Goal: Information Seeking & Learning: Learn about a topic

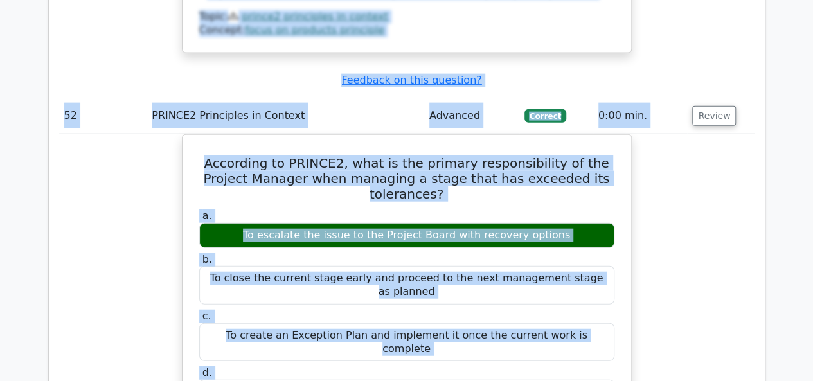
scroll to position [40470, 0]
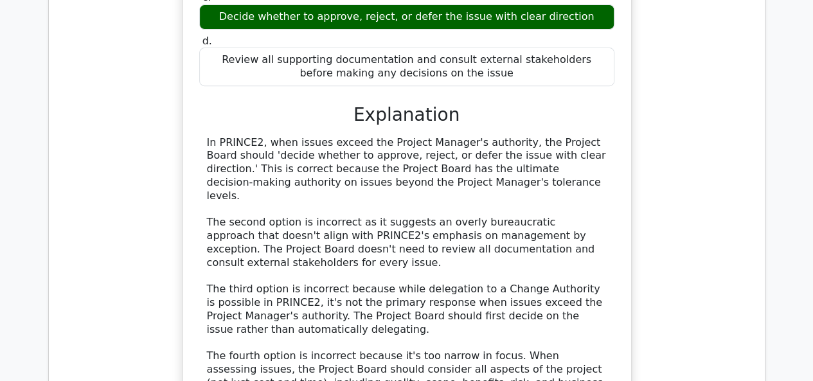
drag, startPoint x: 64, startPoint y: 69, endPoint x: 210, endPoint y: -29, distance: 175.6
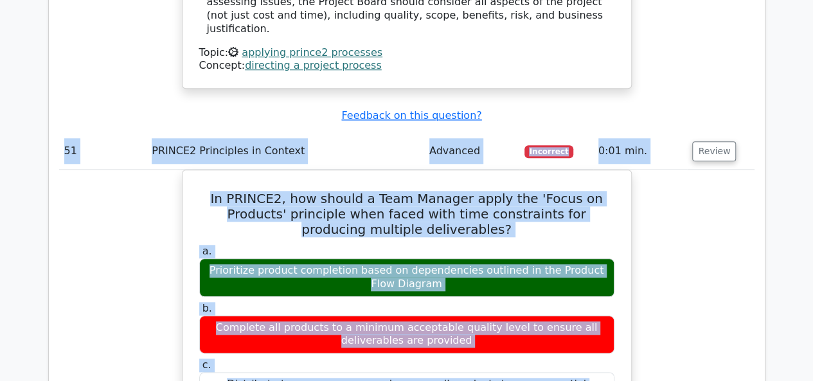
scroll to position [39674, 0]
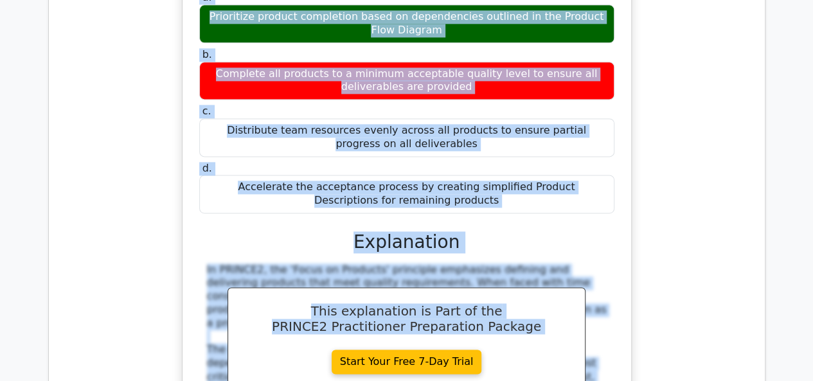
scroll to position [39739, 0]
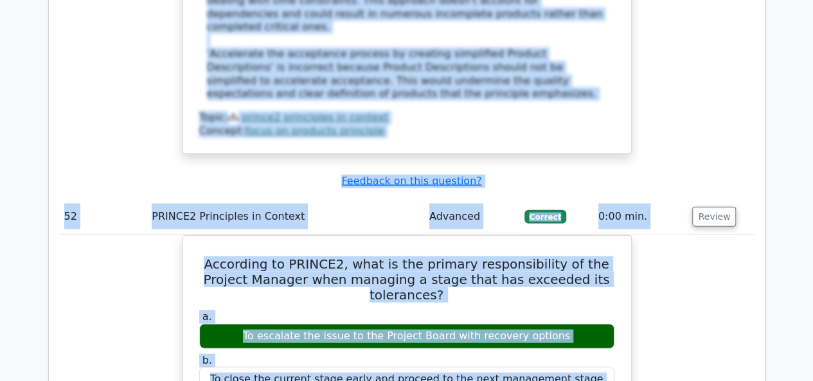
scroll to position [40446, 0]
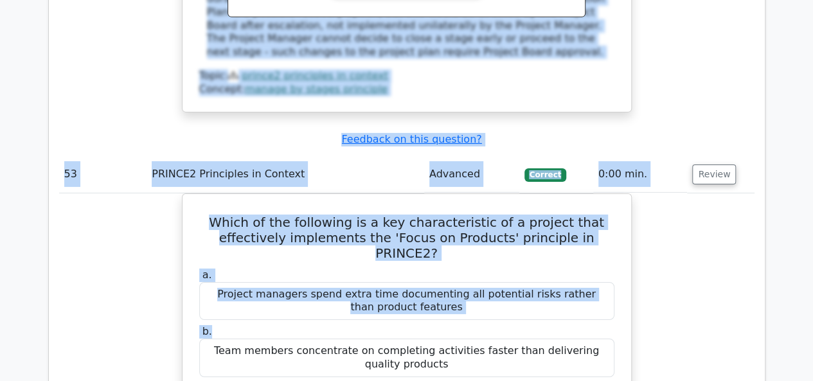
scroll to position [41153, 0]
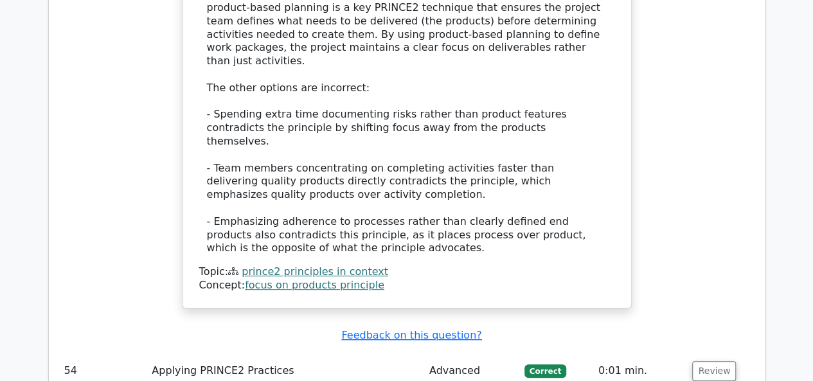
scroll to position [41860, 0]
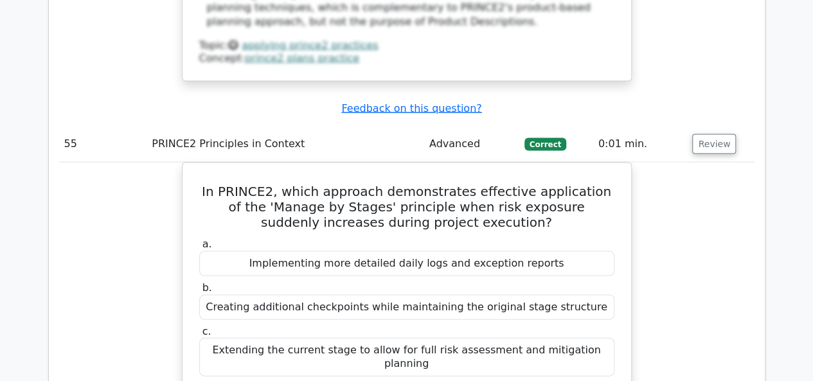
scroll to position [42760, 0]
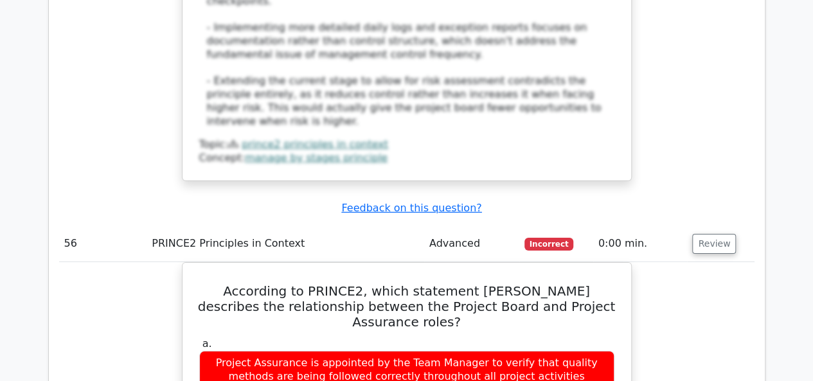
scroll to position [43467, 0]
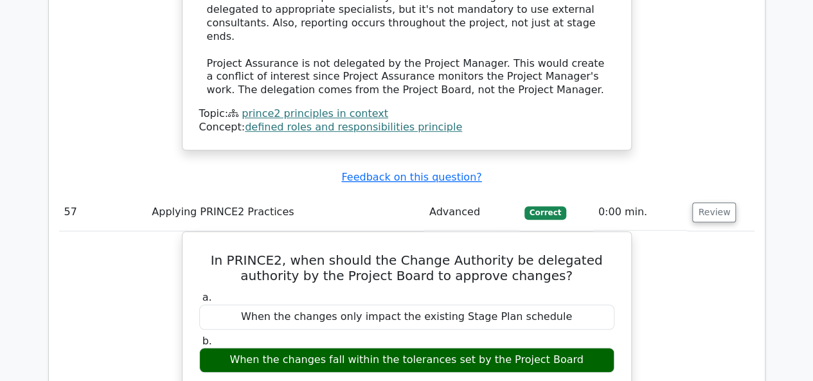
scroll to position [44367, 0]
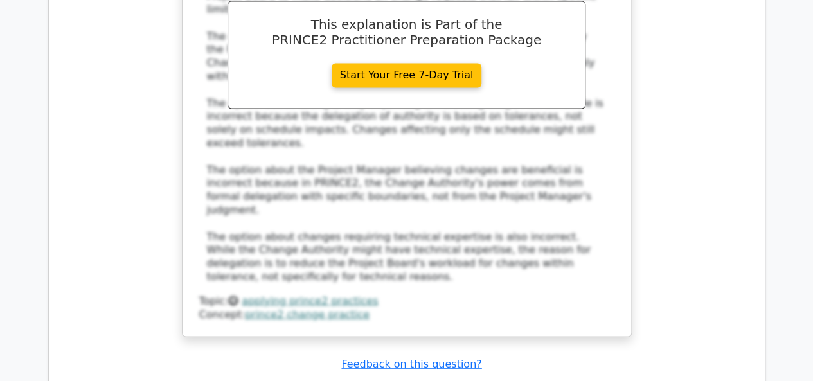
scroll to position [45074, 0]
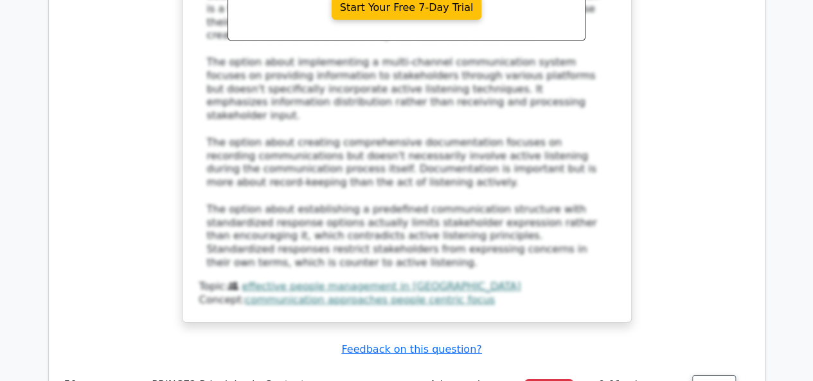
scroll to position [45782, 0]
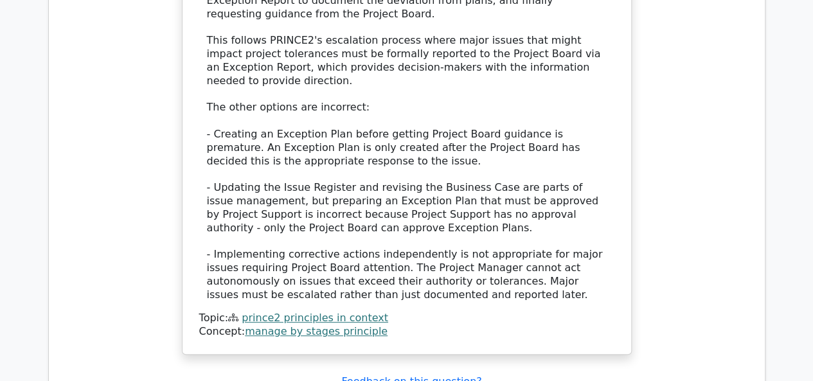
scroll to position [46553, 0]
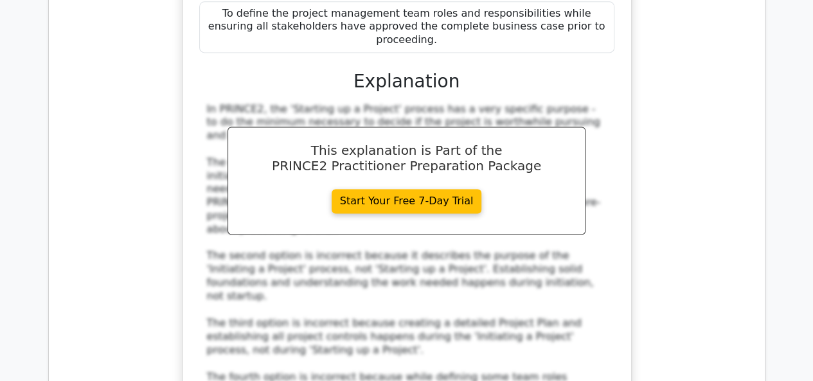
scroll to position [47324, 0]
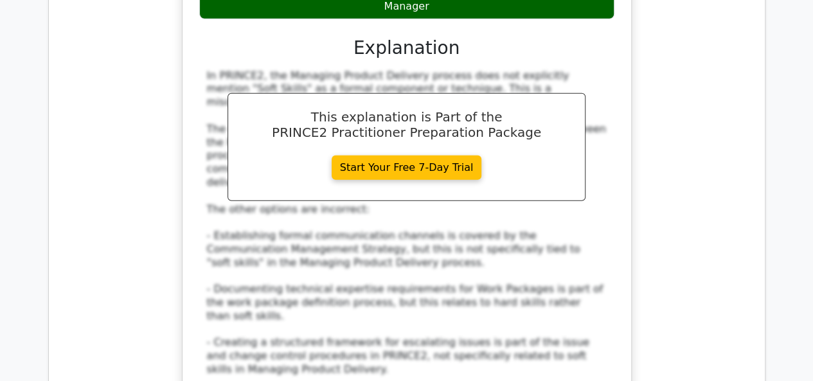
scroll to position [48224, 0]
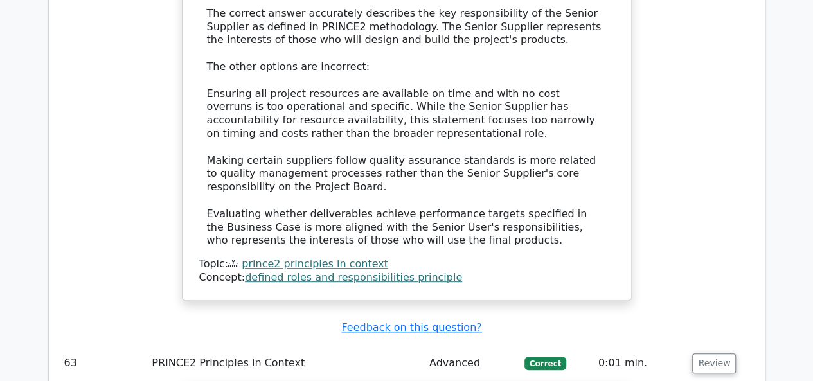
scroll to position [48996, 0]
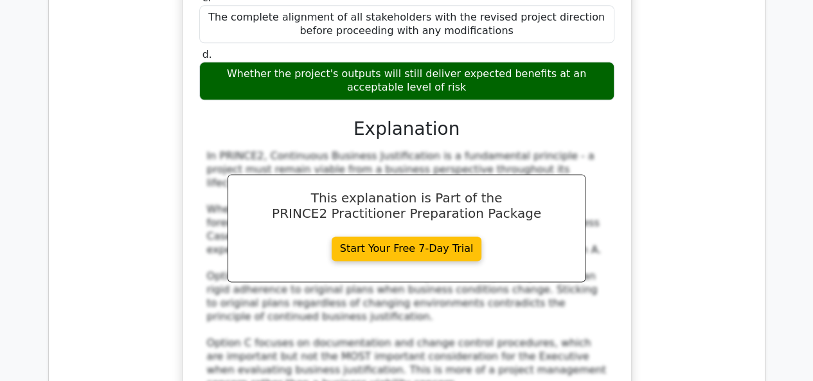
scroll to position [49767, 0]
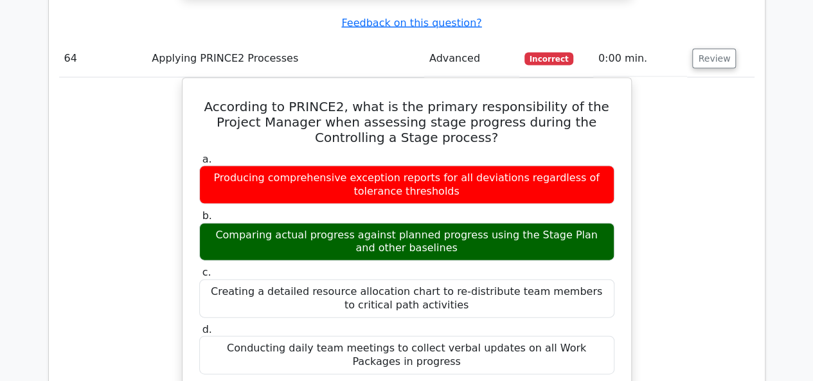
scroll to position [50346, 0]
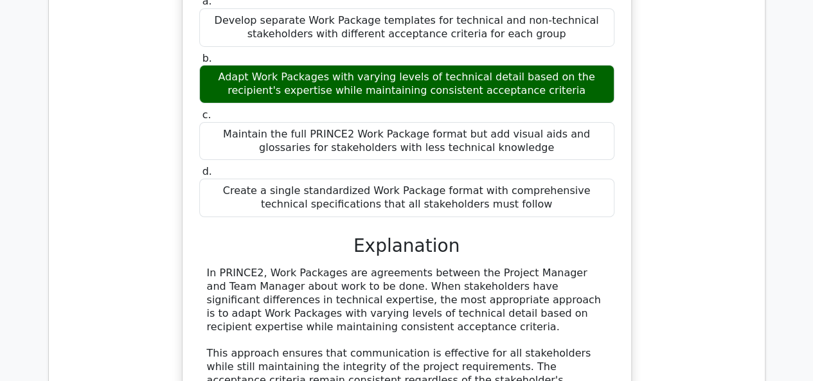
scroll to position [51117, 0]
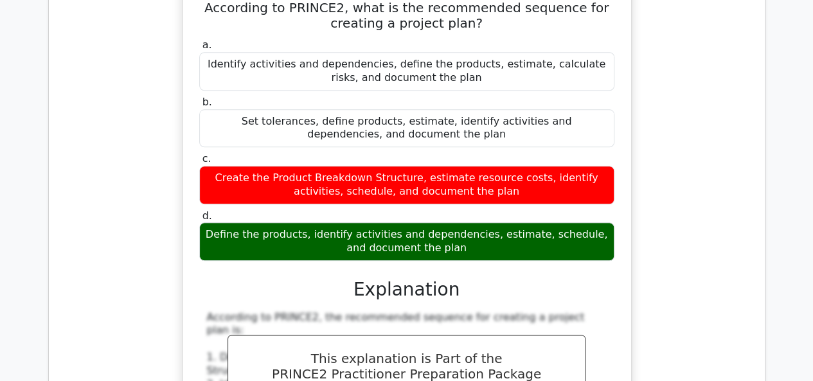
scroll to position [51889, 0]
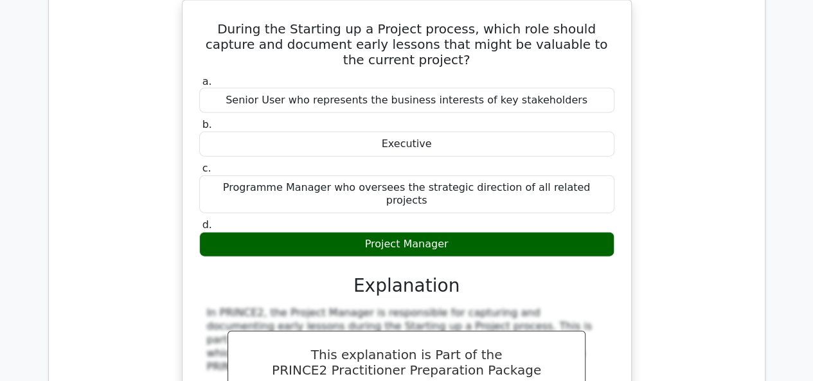
scroll to position [52467, 0]
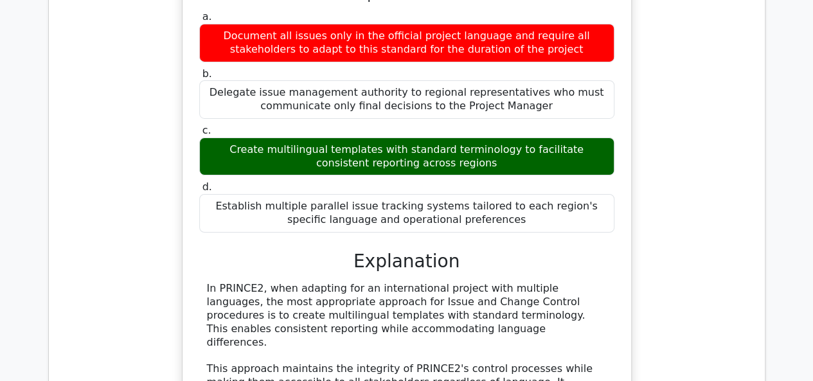
scroll to position [53303, 0]
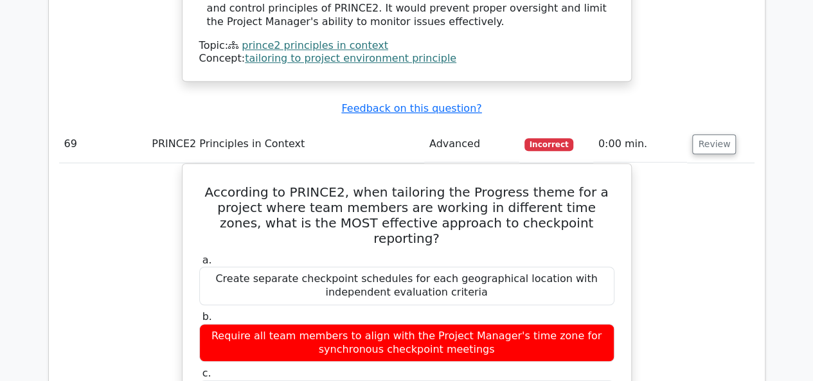
scroll to position [53882, 0]
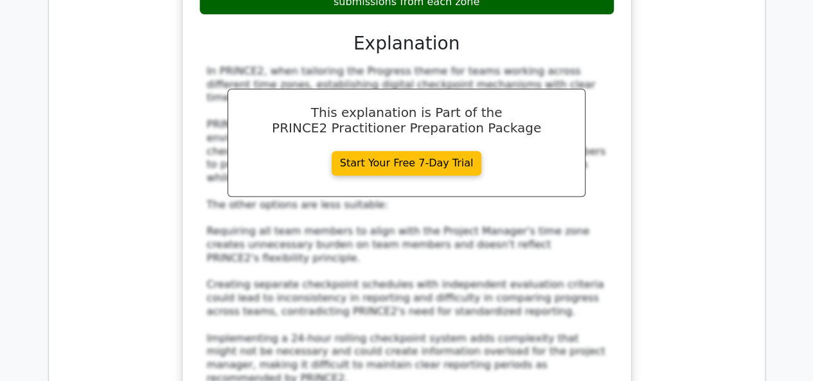
scroll to position [54653, 0]
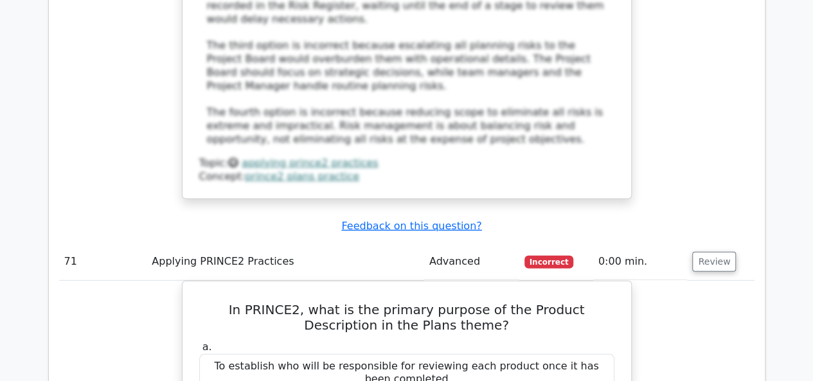
scroll to position [55489, 0]
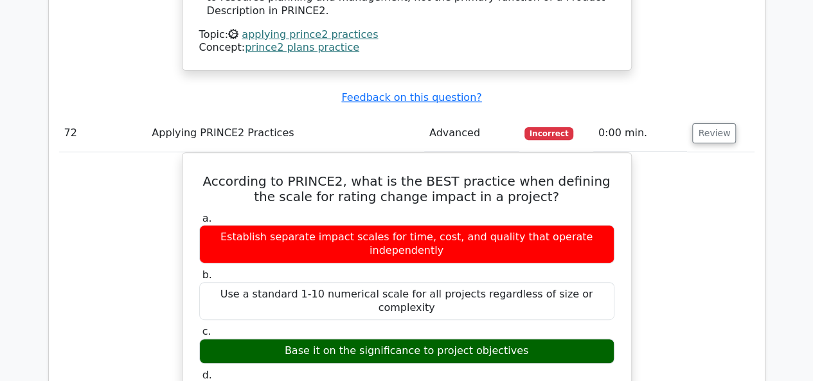
scroll to position [56260, 0]
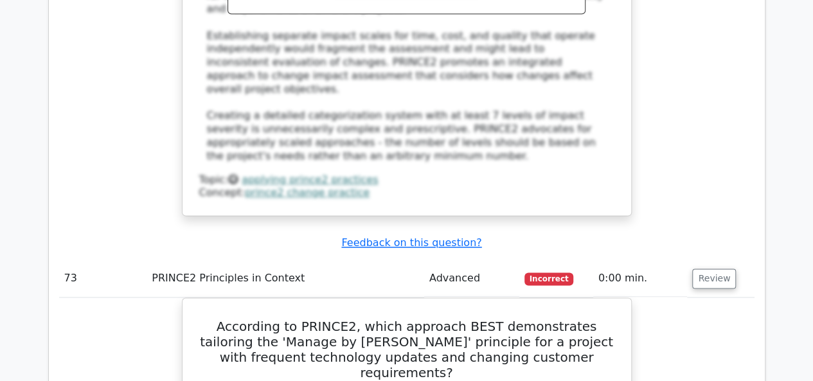
scroll to position [56967, 0]
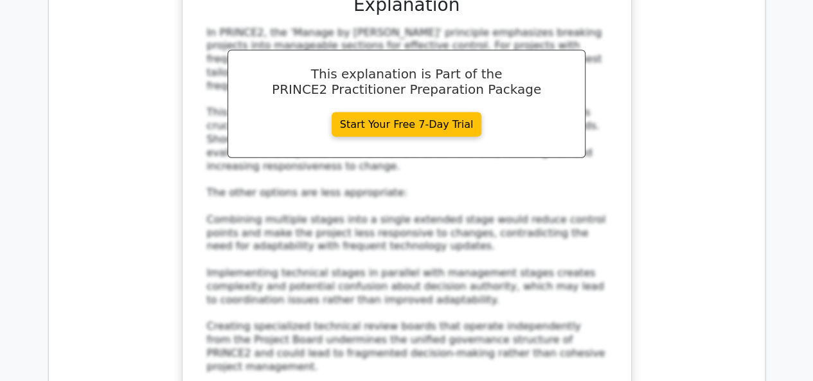
scroll to position [57675, 0]
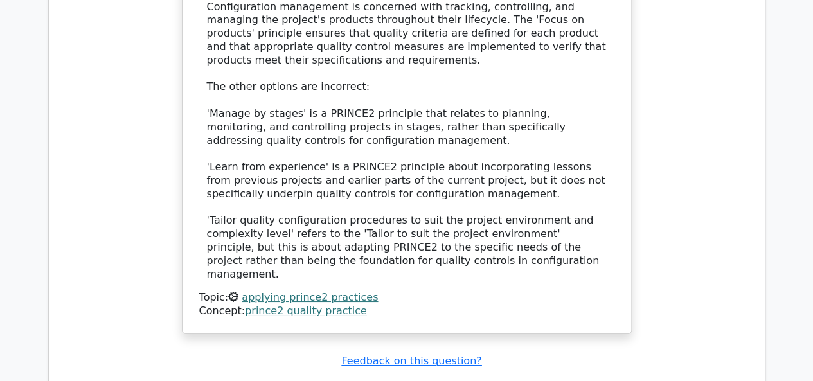
scroll to position [58446, 0]
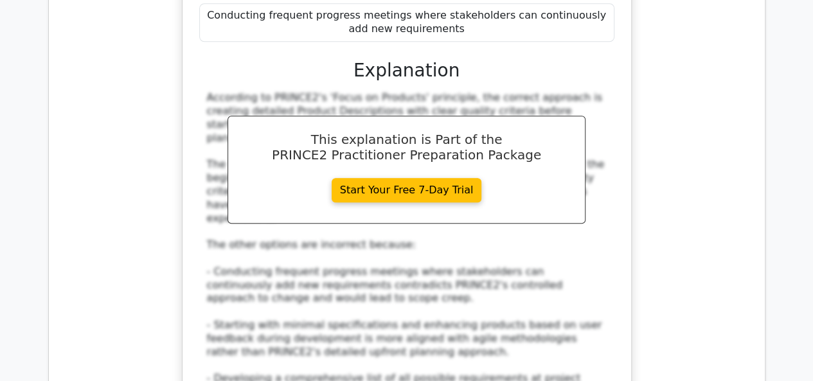
scroll to position [59153, 0]
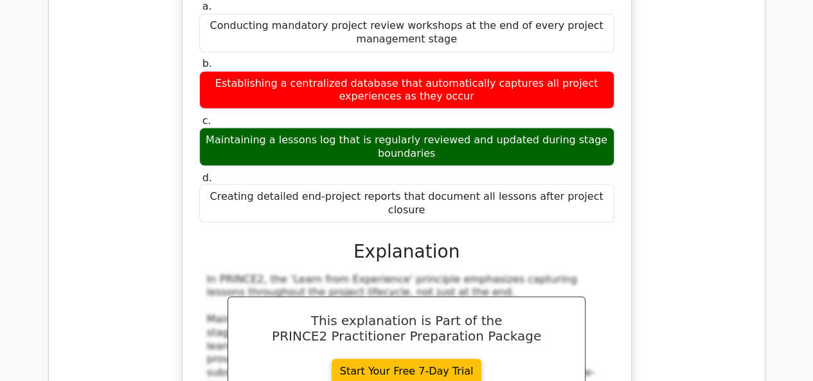
scroll to position [59925, 0]
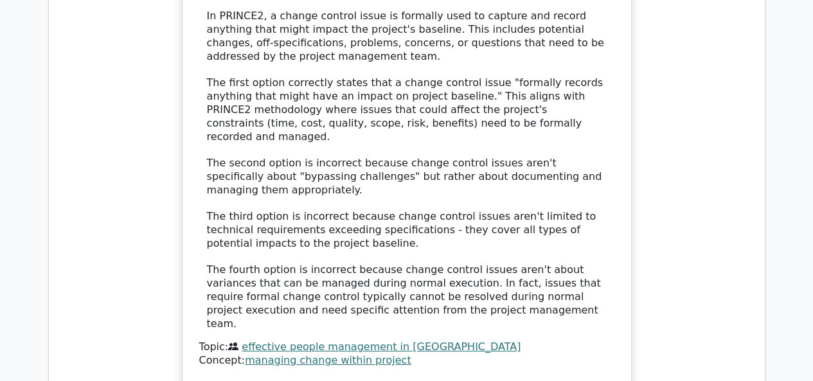
scroll to position [60696, 0]
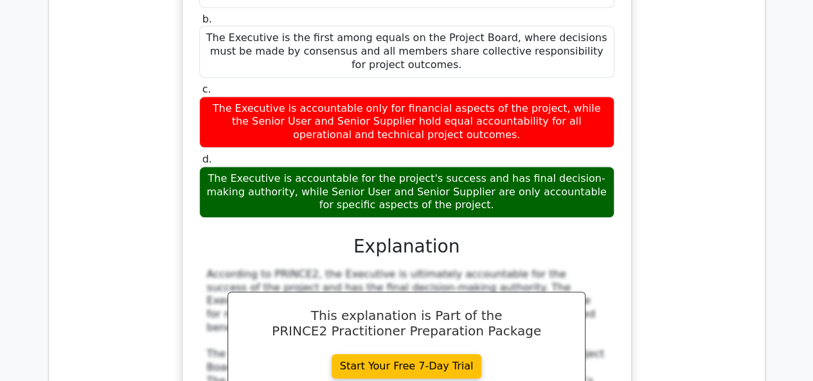
scroll to position [61532, 0]
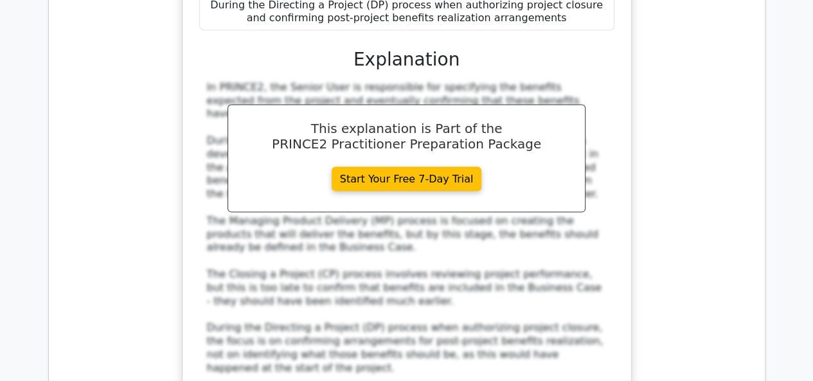
scroll to position [62303, 0]
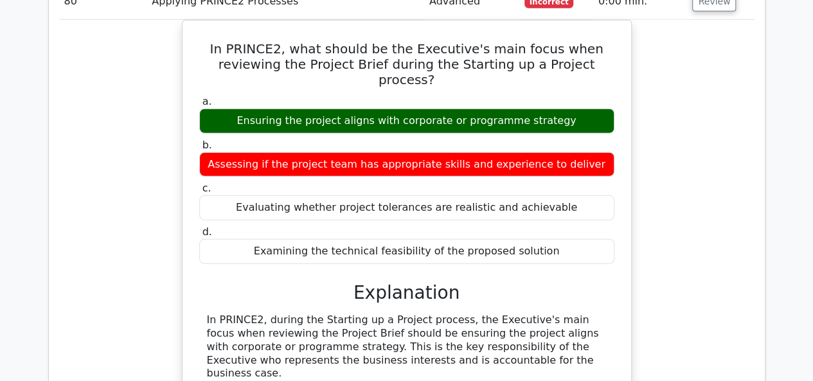
scroll to position [62882, 0]
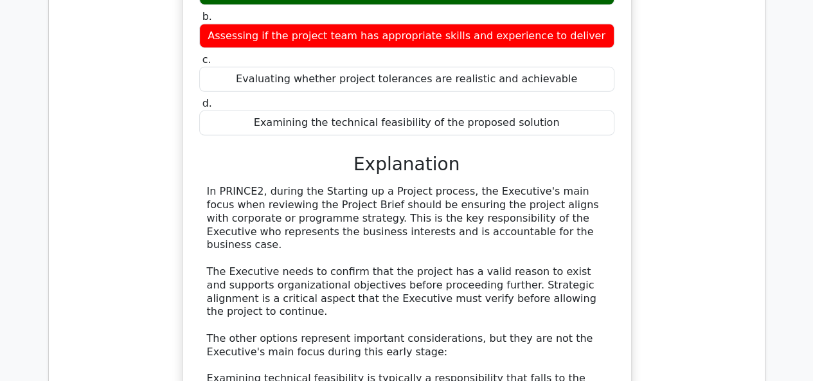
drag, startPoint x: 719, startPoint y: 212, endPoint x: 710, endPoint y: 193, distance: 21.0
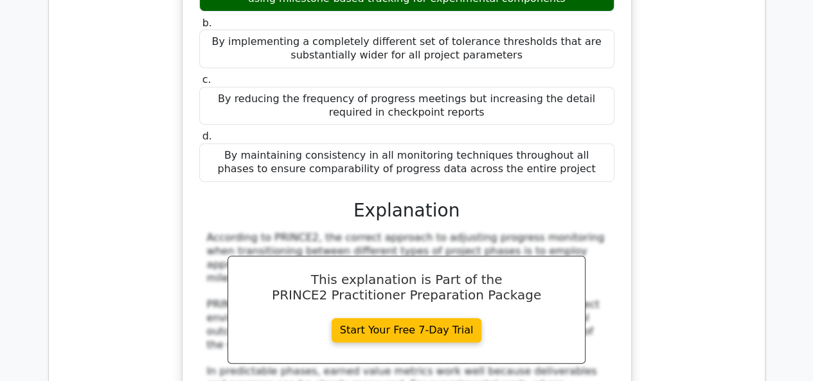
scroll to position [63846, 0]
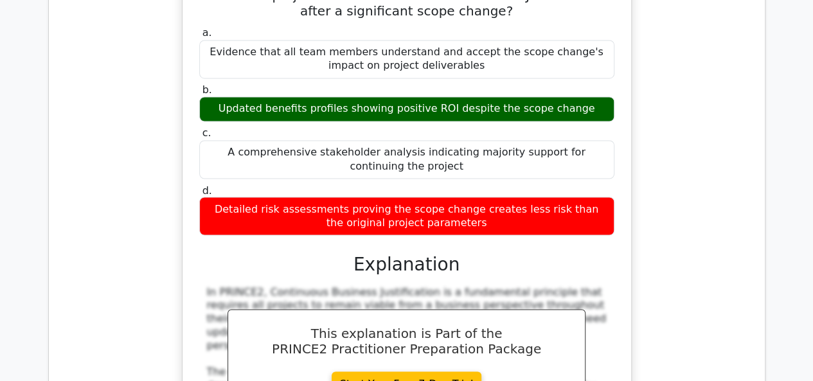
scroll to position [64489, 0]
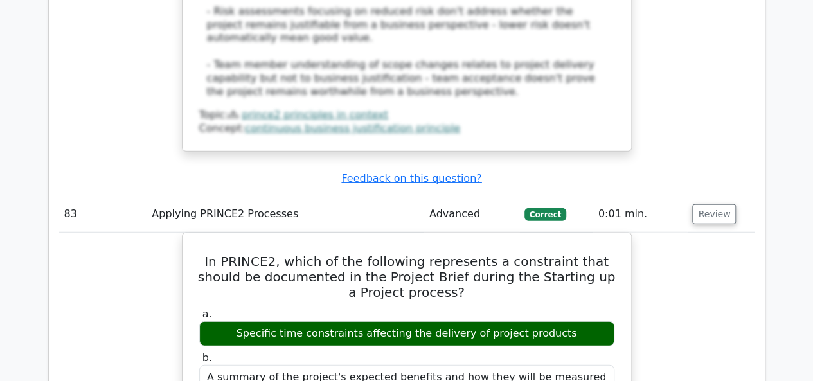
scroll to position [65260, 0]
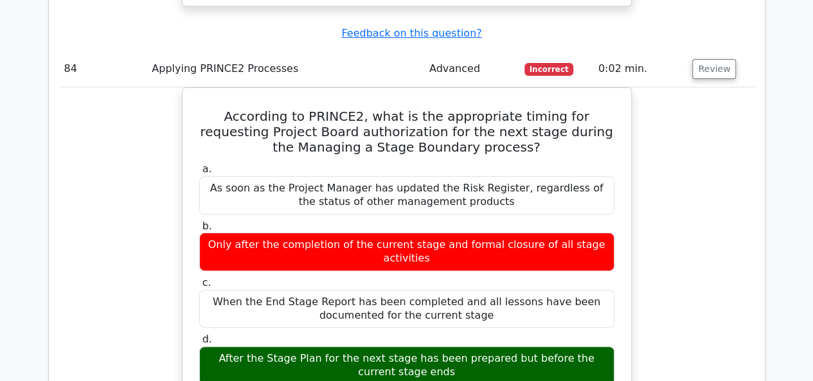
scroll to position [66032, 0]
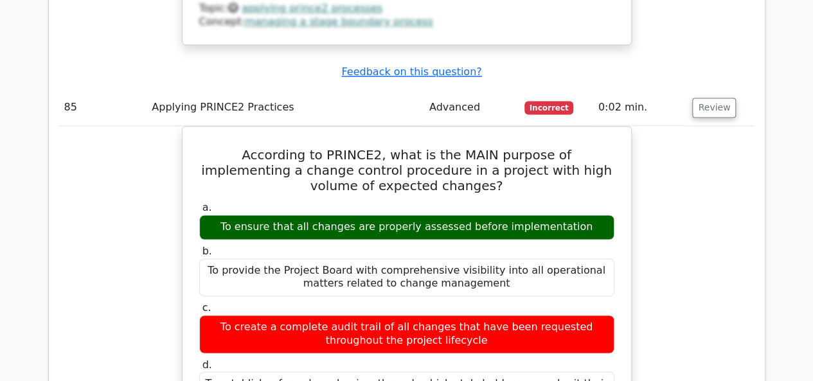
scroll to position [66803, 0]
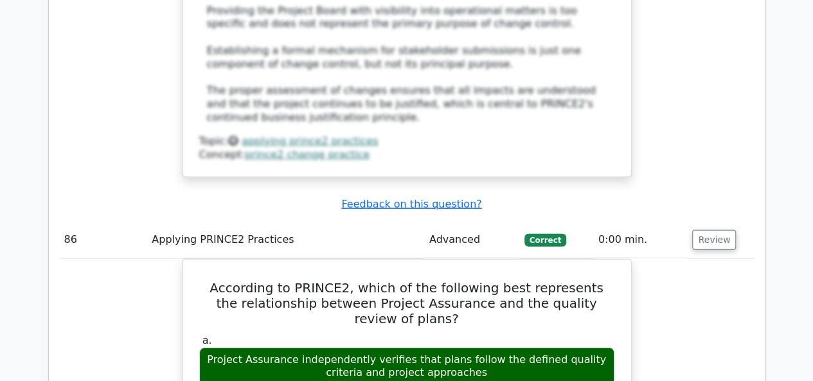
scroll to position [67510, 0]
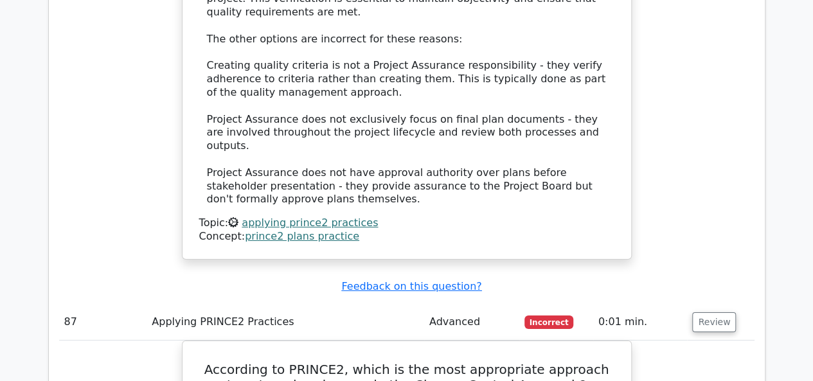
scroll to position [68153, 0]
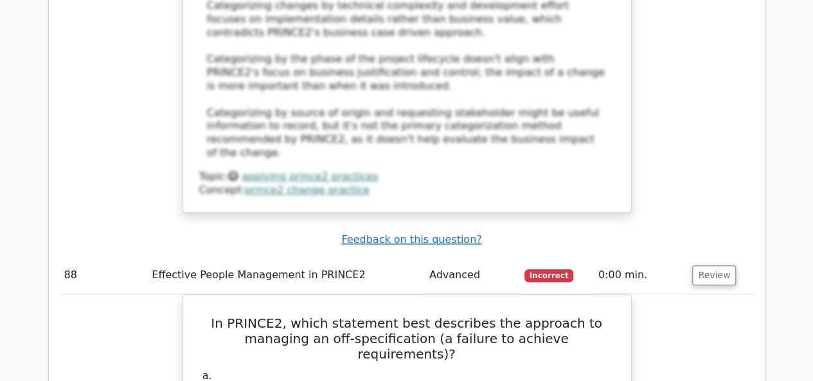
scroll to position [68860, 0]
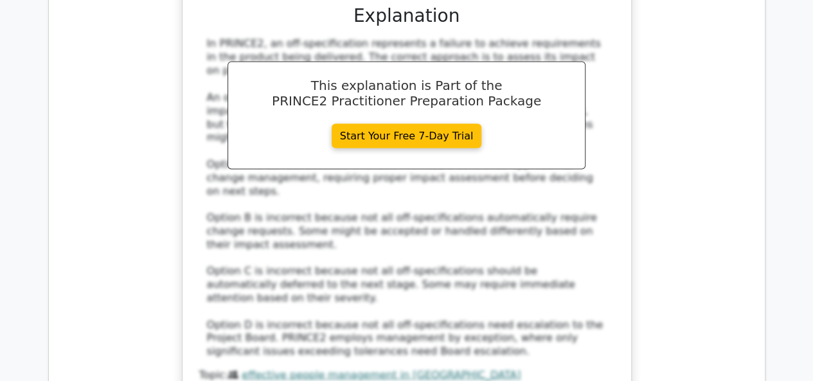
scroll to position [69568, 0]
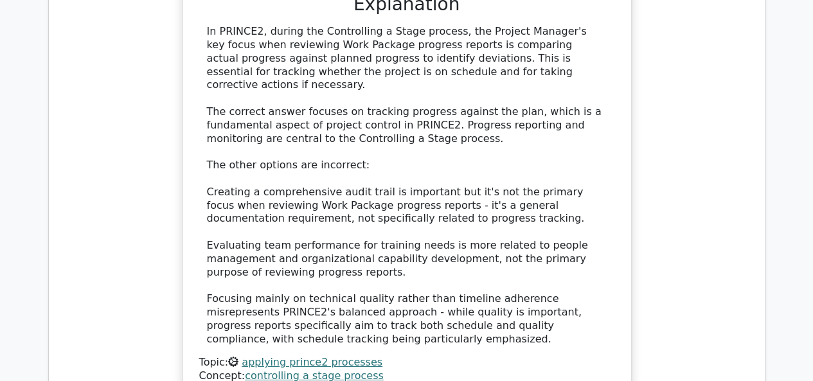
scroll to position [70339, 0]
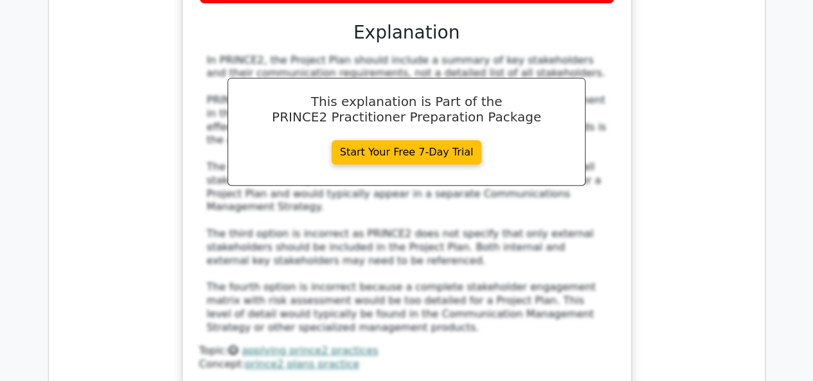
scroll to position [71110, 0]
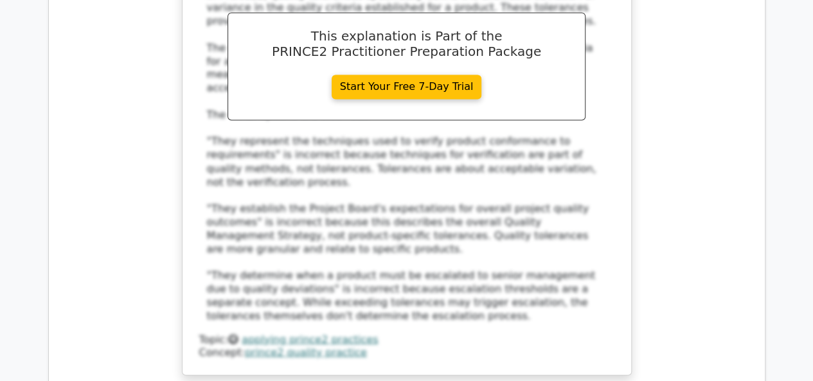
scroll to position [71689, 0]
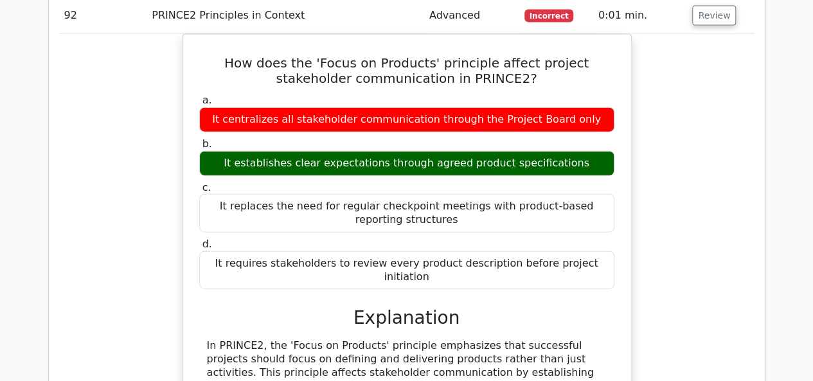
scroll to position [72460, 0]
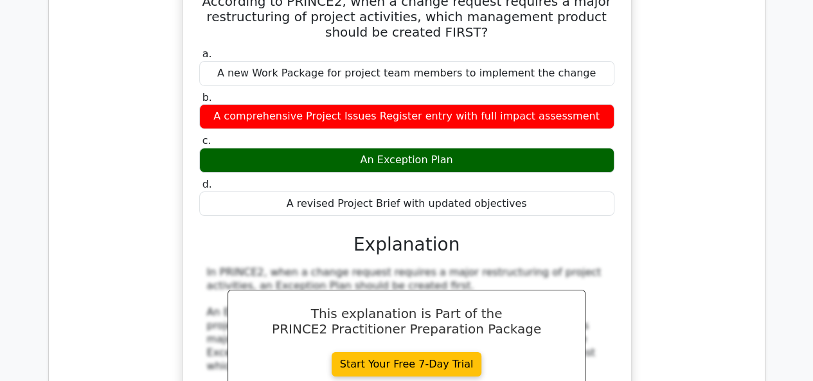
scroll to position [73039, 0]
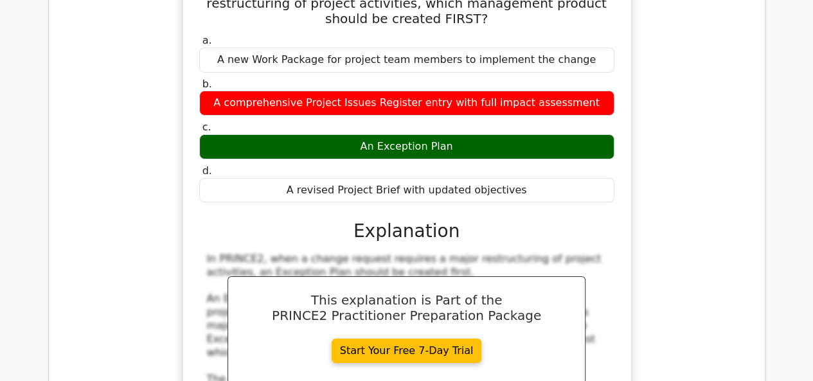
drag, startPoint x: 716, startPoint y: 294, endPoint x: 703, endPoint y: 269, distance: 27.6
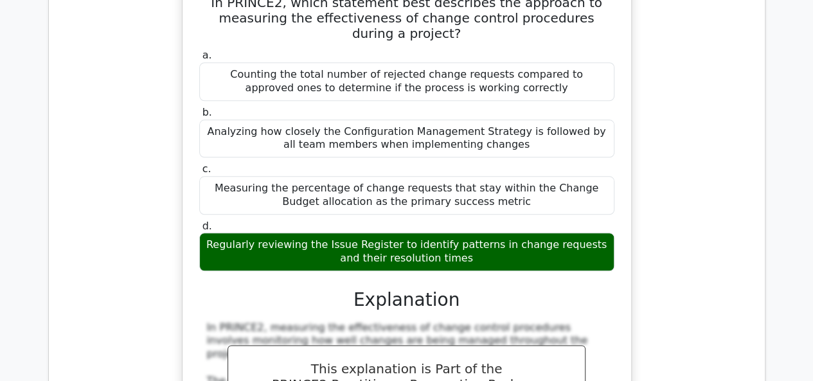
scroll to position [74003, 0]
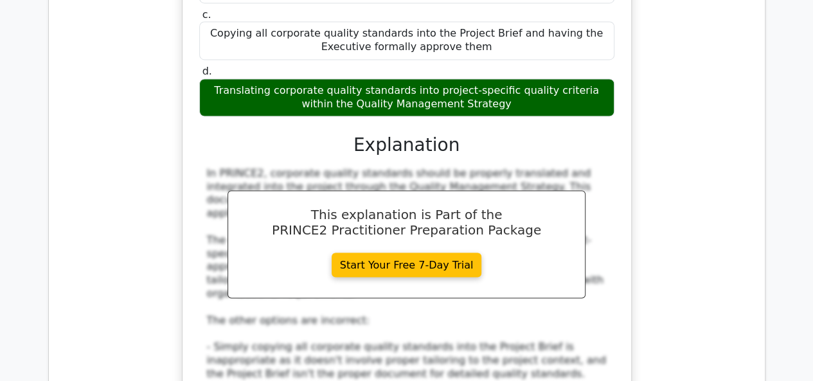
scroll to position [37584, 0]
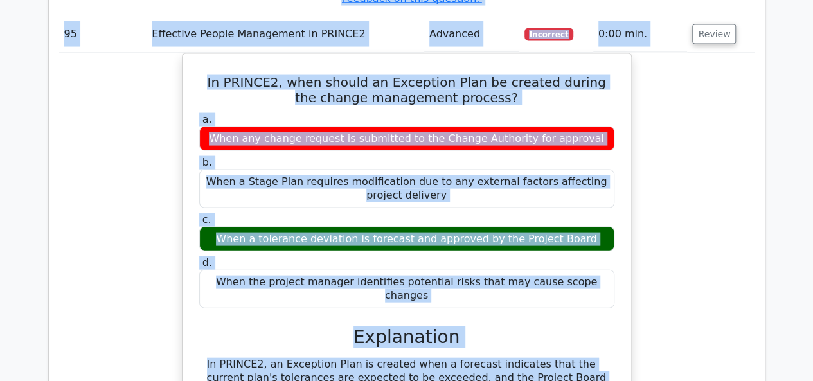
scroll to position [74480, 0]
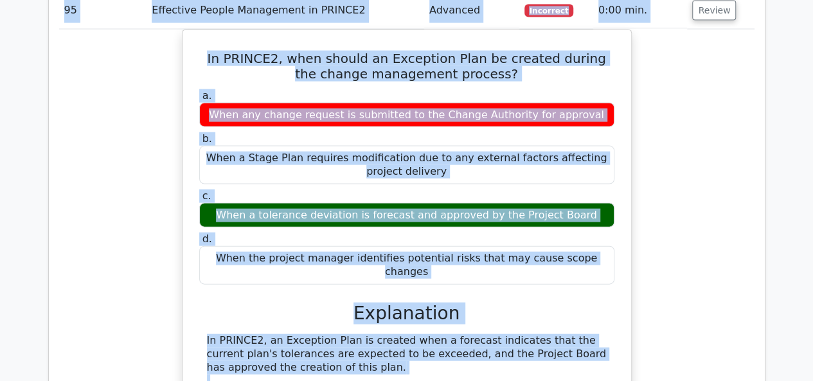
drag, startPoint x: 64, startPoint y: 113, endPoint x: 72, endPoint y: 253, distance: 141.0
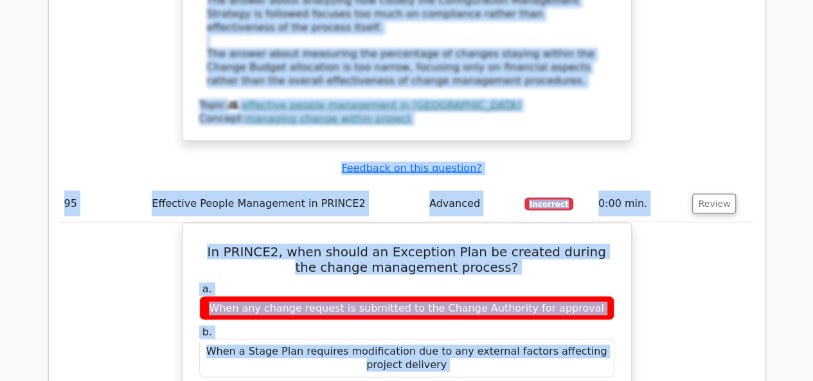
scroll to position [74094, 0]
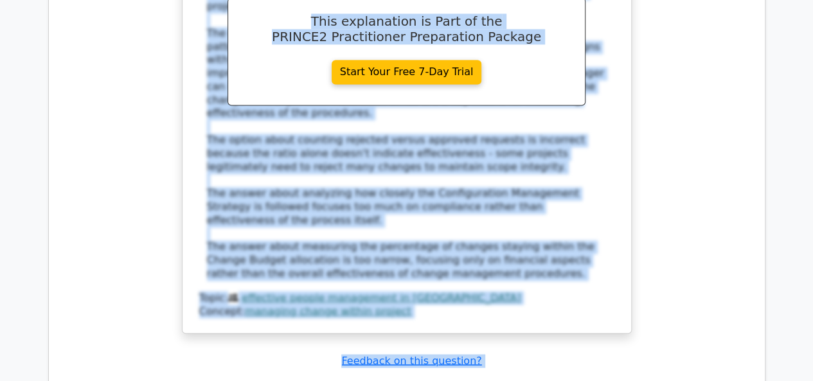
copy tbody "51 PRINCE2 Principles in Context Advanced Incorrect 0:01 min. Review In PRINCE2…"
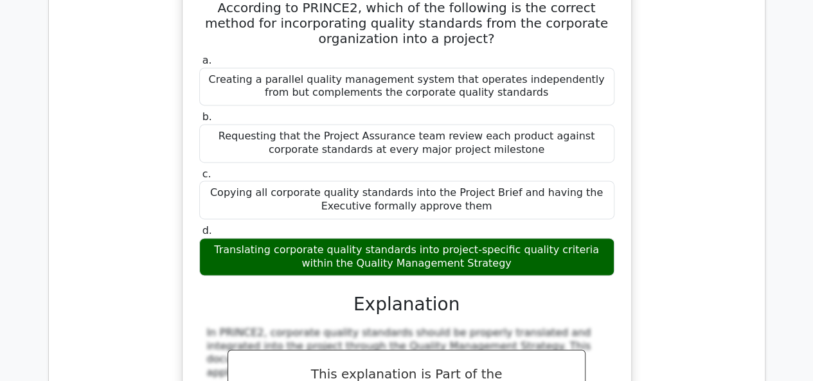
scroll to position [37608, 0]
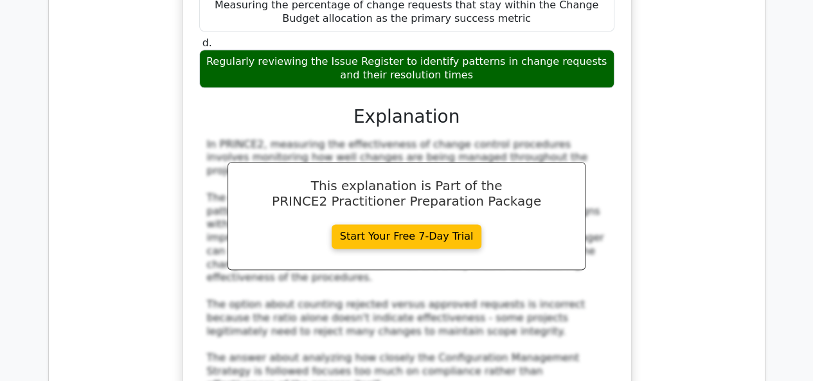
scroll to position [74058, 0]
